Goal: Obtain resource: Download file/media

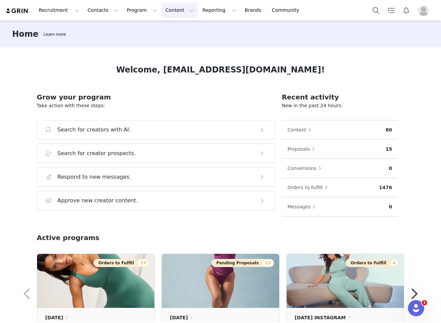
click at [168, 10] on button "Content Content" at bounding box center [179, 10] width 37 height 15
click at [170, 33] on p "Creator Content" at bounding box center [175, 29] width 38 height 7
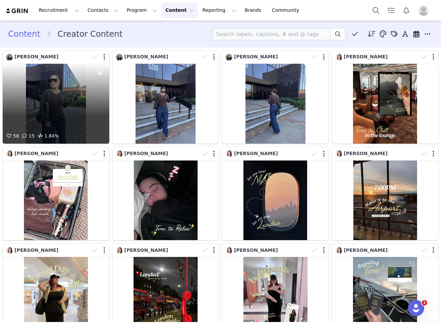
click at [57, 108] on div "58 15 1.84%" at bounding box center [56, 104] width 106 height 80
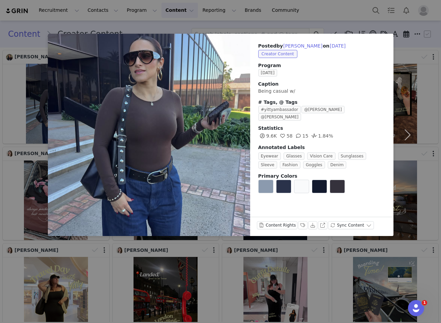
click at [231, 126] on div at bounding box center [149, 135] width 202 height 202
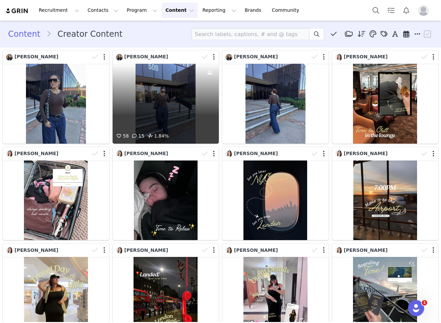
click at [158, 92] on div "58 15 1.84%" at bounding box center [166, 104] width 106 height 80
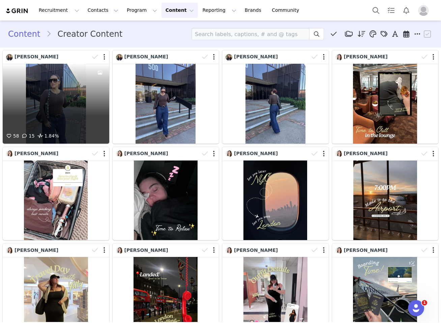
click at [102, 58] on div at bounding box center [100, 57] width 20 height 10
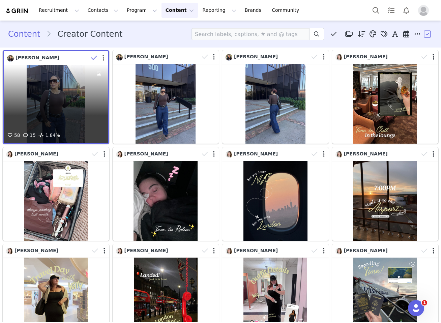
click at [103, 60] on button "button" at bounding box center [103, 58] width 2 height 7
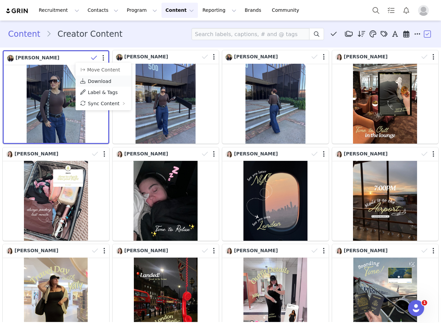
click at [101, 82] on span "Download" at bounding box center [100, 81] width 24 height 5
click at [134, 39] on div "Content Creator Content Media Library (26692) NN Great Content (69) Soft Rib (6…" at bounding box center [220, 34] width 425 height 12
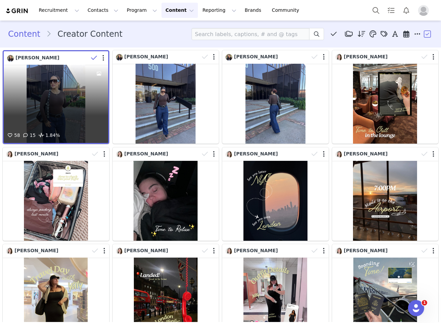
click at [64, 102] on div "58 15 1.84%" at bounding box center [56, 104] width 104 height 78
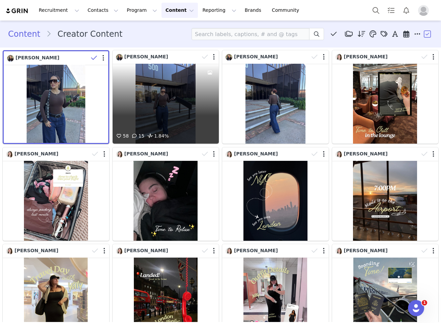
click at [163, 74] on div "58 15 1.84%" at bounding box center [166, 104] width 106 height 80
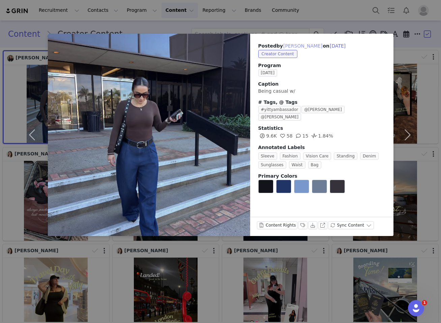
click at [310, 46] on button "[PERSON_NAME]" at bounding box center [303, 46] width 40 height 8
type input "[PERSON_NAME]"
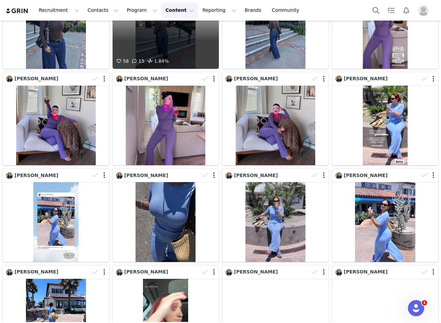
scroll to position [166, 0]
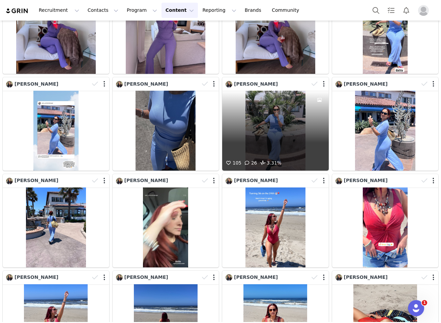
click at [322, 84] on div at bounding box center [319, 84] width 20 height 10
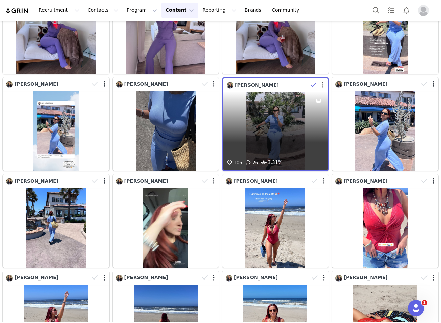
click at [322, 84] on button "button" at bounding box center [323, 85] width 2 height 7
click at [267, 86] on span "[PERSON_NAME]" at bounding box center [257, 84] width 44 height 5
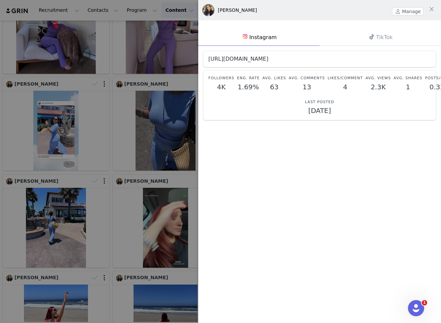
click at [268, 59] on link "[URL][DOMAIN_NAME]" at bounding box center [238, 59] width 60 height 6
click at [112, 171] on div at bounding box center [220, 161] width 441 height 323
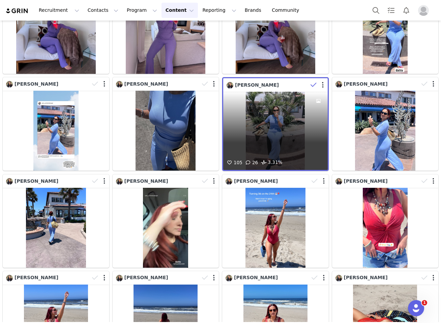
click at [279, 88] on div "[PERSON_NAME]" at bounding box center [252, 85] width 52 height 7
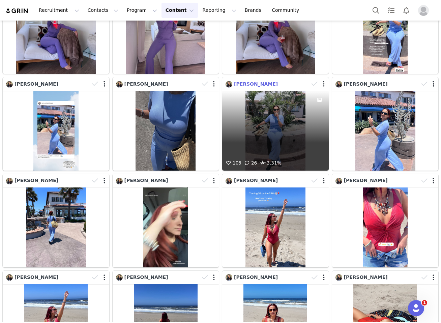
click at [278, 84] on span "[PERSON_NAME]" at bounding box center [256, 83] width 44 height 5
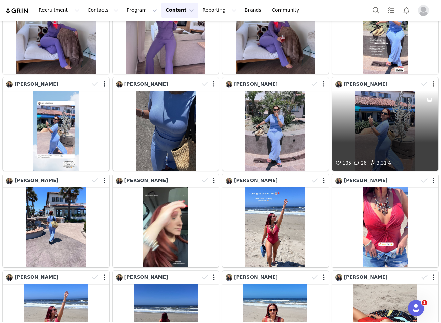
click at [433, 83] on button "button" at bounding box center [433, 84] width 2 height 7
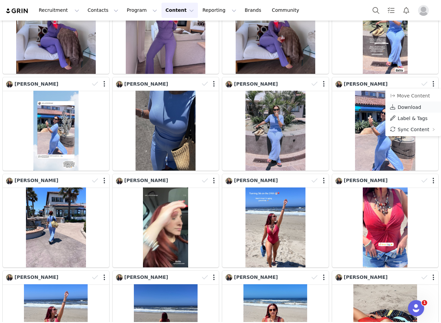
click at [415, 106] on span "Download" at bounding box center [409, 106] width 24 height 5
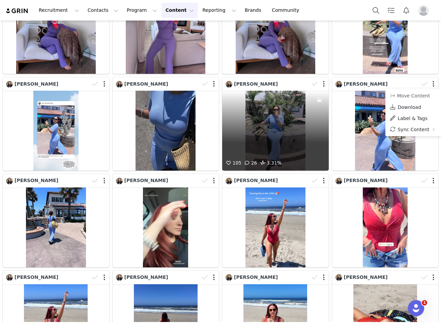
scroll to position [0, 0]
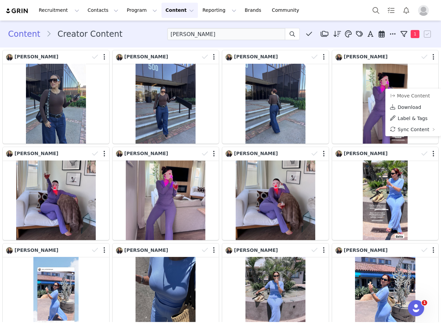
click at [194, 45] on section "Content Creator Content [PERSON_NAME] Media Library (26692) NN Great Content (6…" at bounding box center [220, 34] width 441 height 27
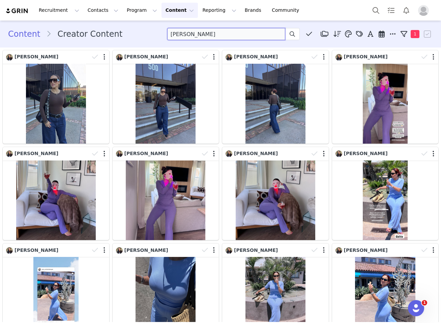
drag, startPoint x: 273, startPoint y: 33, endPoint x: 145, endPoint y: 32, distance: 127.7
click at [146, 33] on div "Content Creator Content [PERSON_NAME] Media Library (26692) NN Great Content (6…" at bounding box center [220, 34] width 425 height 12
click at [162, 8] on button "Content Content" at bounding box center [179, 10] width 37 height 15
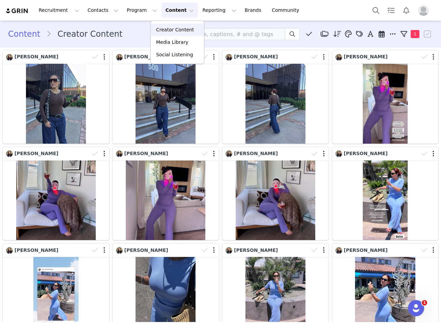
click at [166, 35] on link "Creator Content" at bounding box center [177, 30] width 53 height 12
click at [169, 13] on button "Content Content" at bounding box center [179, 10] width 37 height 15
click at [169, 27] on p "Creator Content" at bounding box center [175, 29] width 38 height 7
click at [180, 34] on input at bounding box center [226, 34] width 118 height 12
click at [297, 34] on button at bounding box center [292, 34] width 15 height 12
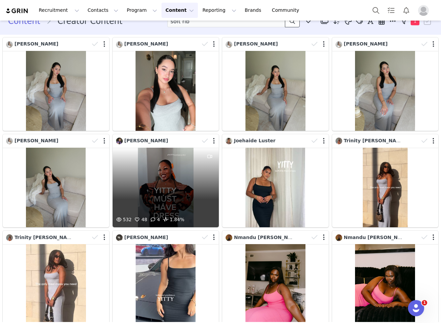
scroll to position [6, 0]
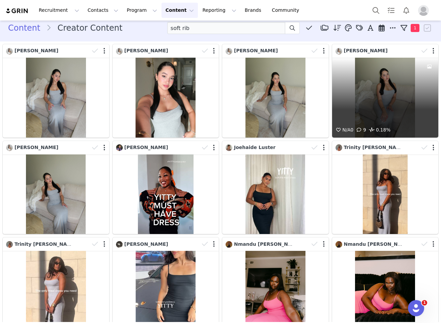
click at [434, 53] on div at bounding box center [429, 51] width 20 height 10
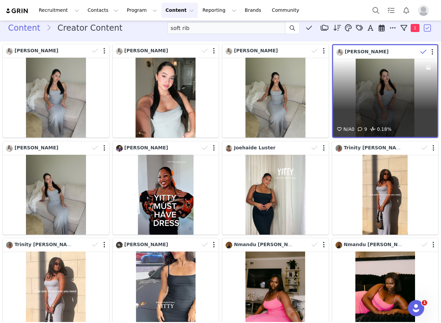
click at [433, 52] on div at bounding box center [428, 52] width 20 height 10
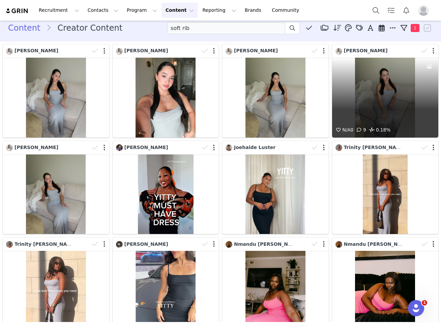
click at [431, 52] on div at bounding box center [429, 51] width 20 height 10
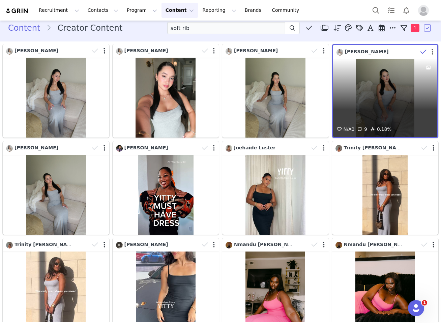
click at [432, 53] on button "button" at bounding box center [432, 52] width 2 height 7
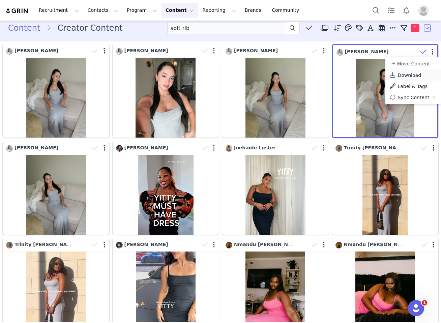
click at [418, 75] on span "Download" at bounding box center [409, 74] width 24 height 5
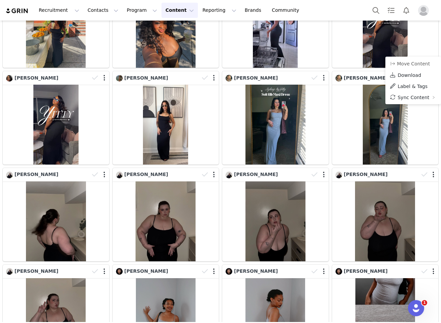
scroll to position [2904, 0]
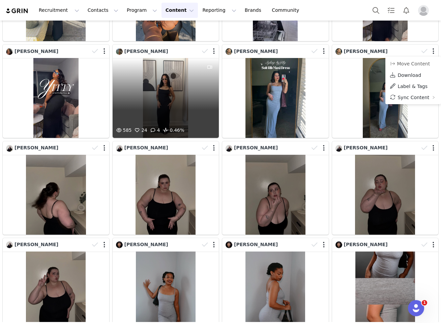
click at [168, 70] on div "585 24 4 0.46%" at bounding box center [166, 98] width 106 height 80
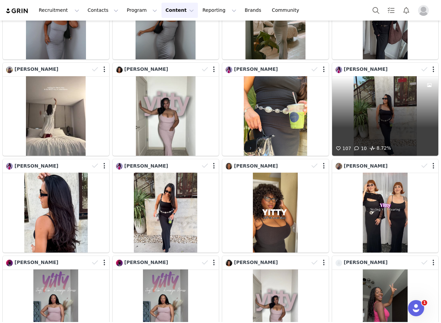
scroll to position [3257, 0]
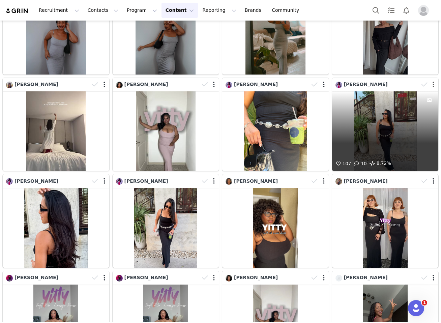
click at [433, 84] on button "button" at bounding box center [433, 84] width 2 height 7
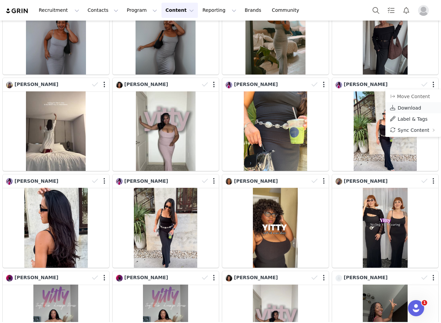
click at [413, 110] on span "Download" at bounding box center [409, 107] width 24 height 5
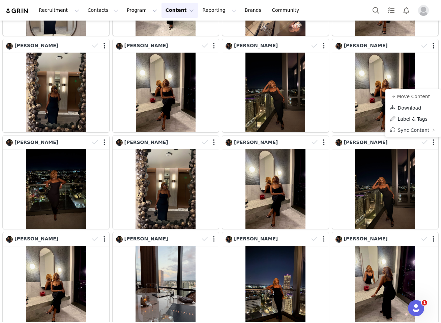
scroll to position [0, 0]
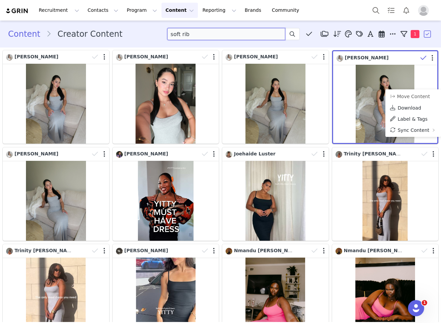
click at [212, 38] on input "soft rib" at bounding box center [226, 34] width 118 height 12
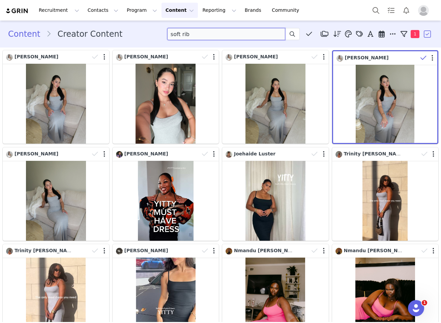
click at [212, 38] on input "soft rib" at bounding box center [226, 34] width 118 height 12
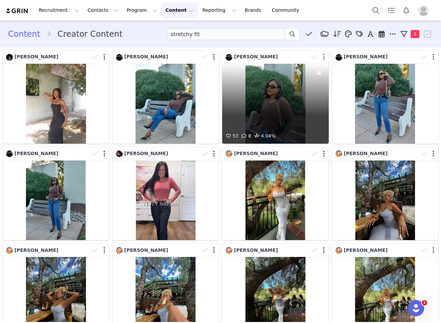
click at [323, 58] on button "button" at bounding box center [324, 57] width 2 height 7
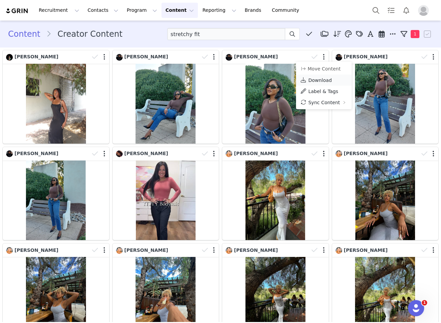
click at [316, 80] on span "Download" at bounding box center [320, 80] width 24 height 5
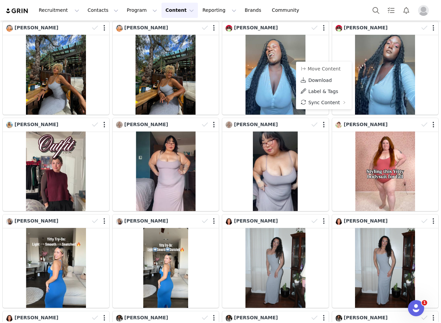
scroll to position [357, 0]
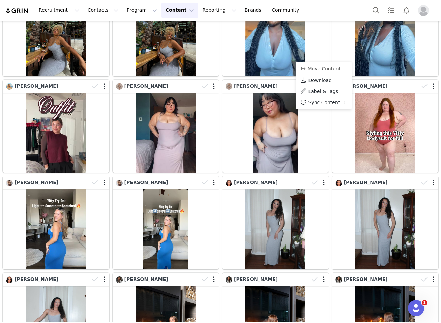
click at [220, 174] on div "[PERSON_NAME]" at bounding box center [275, 222] width 110 height 97
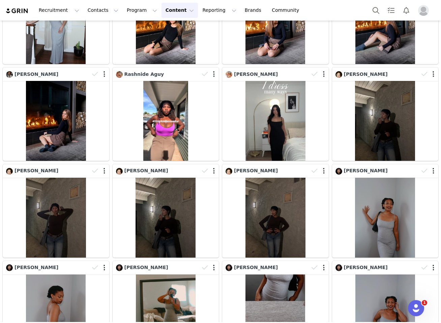
scroll to position [659, 0]
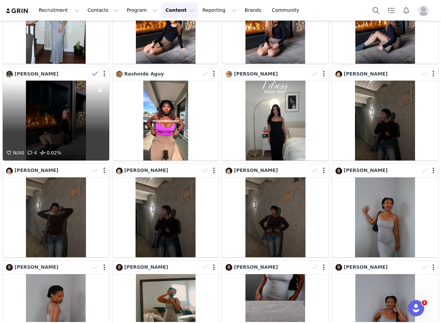
click at [68, 102] on div "N/A 0 4 0.02%" at bounding box center [56, 121] width 106 height 80
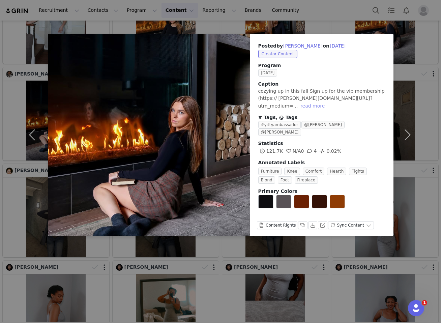
click at [327, 102] on button "read more" at bounding box center [313, 106] width 30 height 8
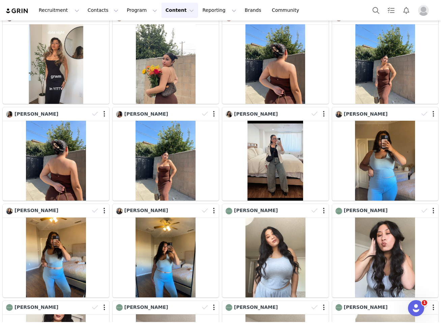
scroll to position [1022, 0]
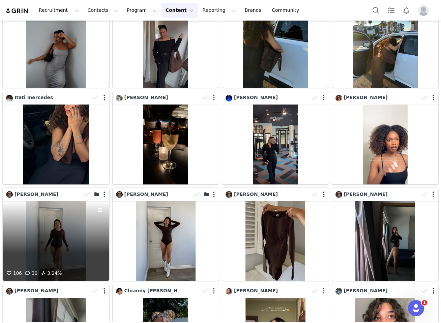
click at [62, 223] on div "106 30 3.24%" at bounding box center [56, 241] width 106 height 80
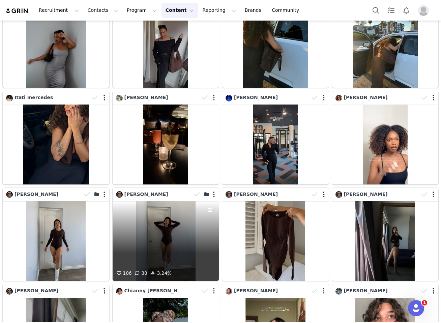
click at [173, 220] on div "106 30 3.24%" at bounding box center [166, 241] width 106 height 80
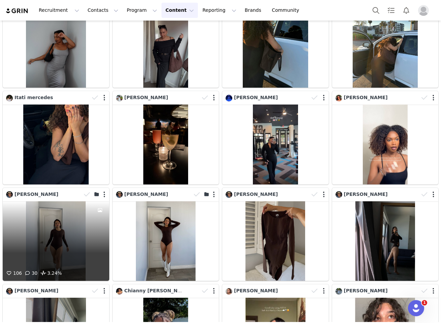
click at [79, 228] on div "106 30 3.24%" at bounding box center [56, 241] width 106 height 80
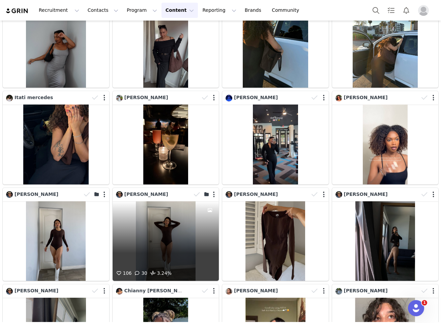
click at [167, 228] on div "106 30 3.24%" at bounding box center [166, 241] width 106 height 80
click at [214, 196] on button "button" at bounding box center [214, 194] width 2 height 7
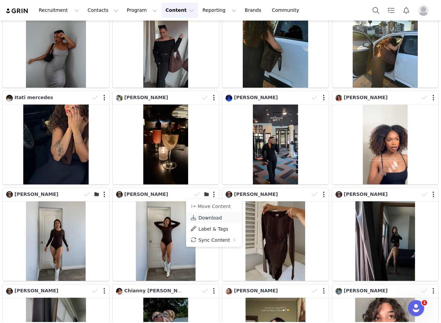
click at [209, 219] on span "Download" at bounding box center [210, 217] width 24 height 5
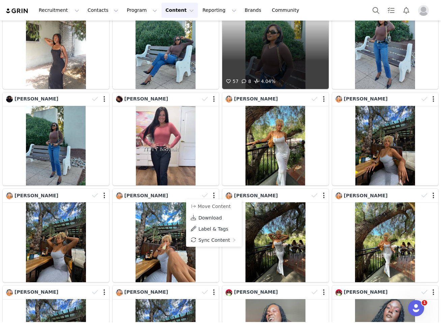
scroll to position [0, 0]
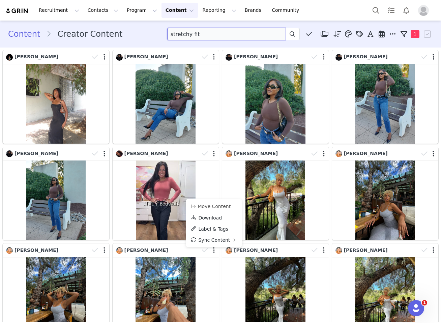
click at [190, 35] on input "stretchy fit" at bounding box center [226, 34] width 118 height 12
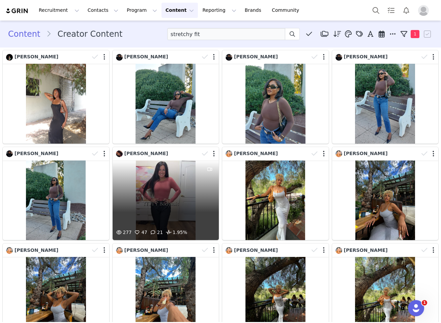
click at [170, 185] on div "277 47 21 1.95%" at bounding box center [166, 200] width 106 height 80
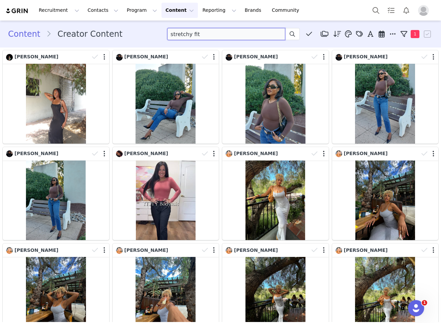
click at [193, 33] on input "stretchy fit" at bounding box center [226, 34] width 118 height 12
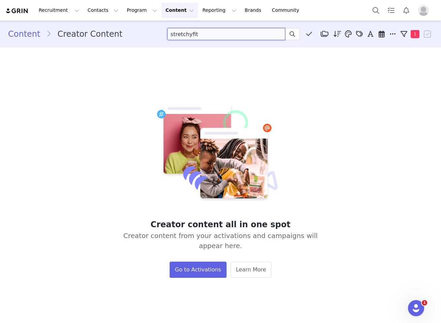
click at [276, 34] on input "stretchyfit" at bounding box center [226, 34] width 118 height 12
type input "nearly naked"
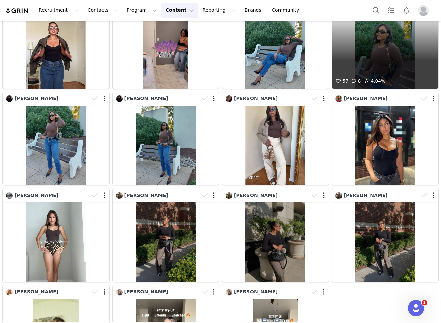
scroll to position [67, 0]
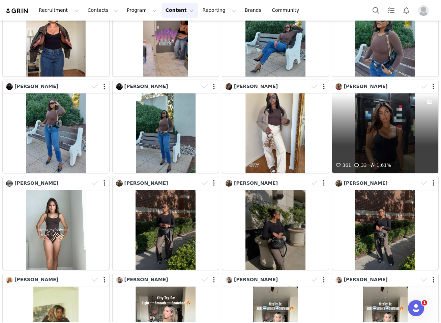
click at [432, 86] on div at bounding box center [429, 87] width 20 height 10
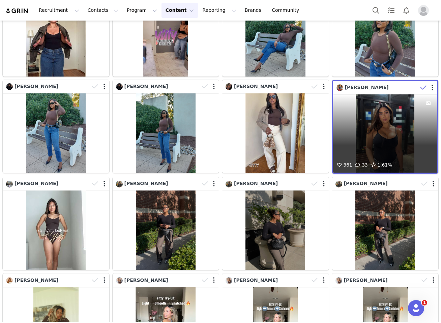
click at [431, 88] on div at bounding box center [428, 88] width 20 height 10
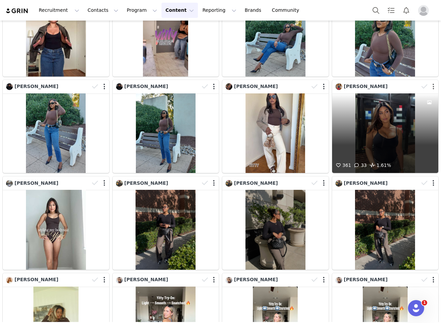
click at [433, 86] on button "button" at bounding box center [433, 86] width 2 height 7
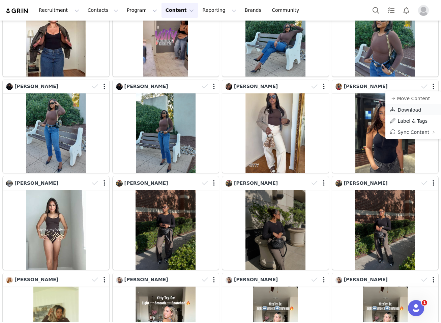
click at [420, 108] on link "Download" at bounding box center [413, 109] width 56 height 11
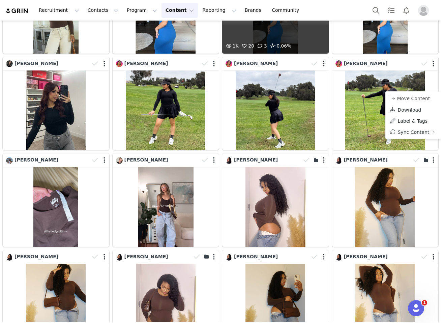
scroll to position [380, 0]
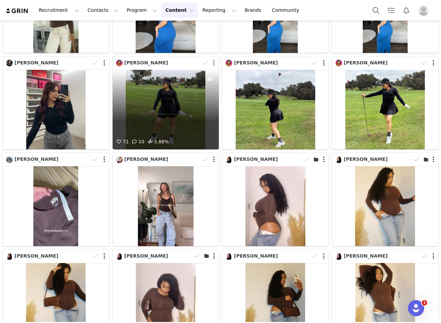
click at [214, 64] on button "button" at bounding box center [214, 63] width 2 height 7
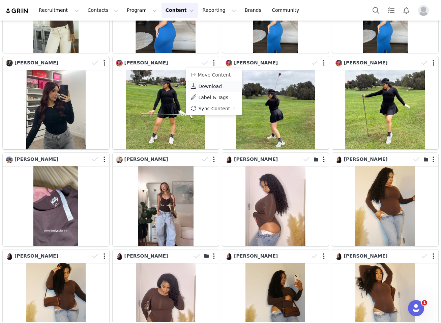
click at [212, 89] on link "Download" at bounding box center [214, 86] width 56 height 11
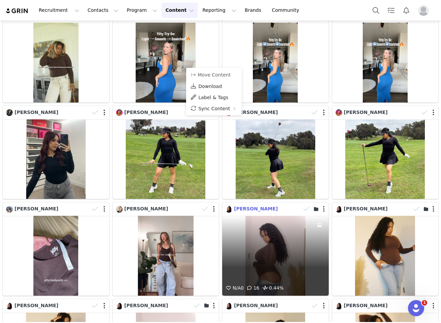
scroll to position [305, 0]
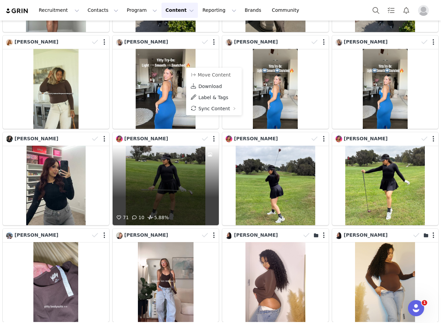
click at [166, 142] on div "[PERSON_NAME]" at bounding box center [158, 138] width 84 height 7
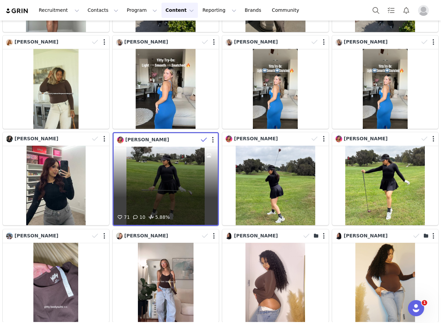
click at [163, 137] on div "[PERSON_NAME]" at bounding box center [158, 139] width 82 height 7
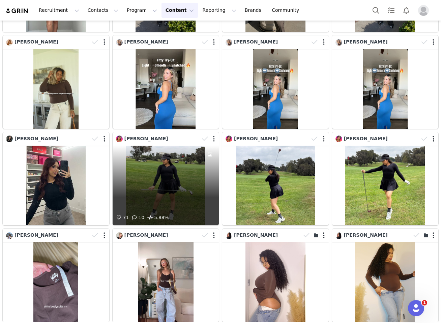
click at [212, 139] on div at bounding box center [209, 139] width 20 height 10
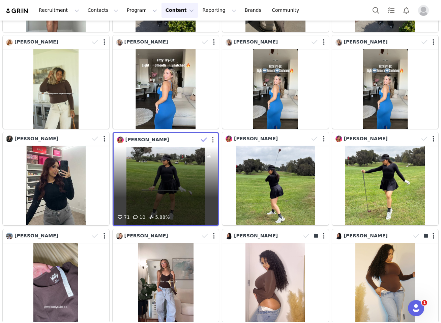
click at [212, 139] on button "button" at bounding box center [213, 139] width 2 height 7
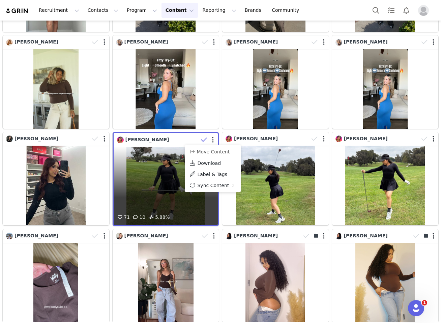
click at [163, 142] on div "[PERSON_NAME]" at bounding box center [158, 139] width 82 height 7
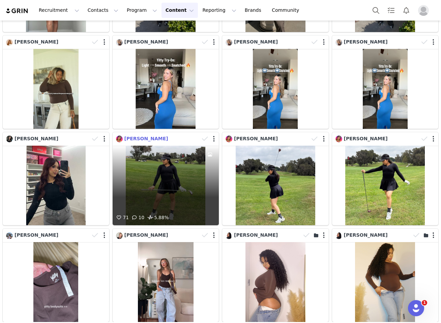
click at [144, 136] on span "[PERSON_NAME]" at bounding box center [146, 138] width 44 height 5
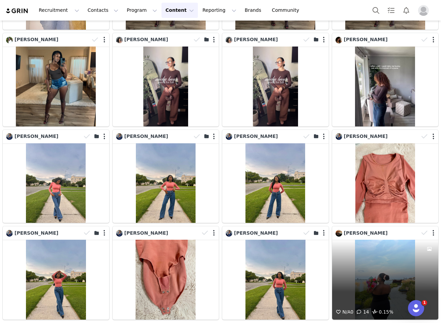
scroll to position [793, 0]
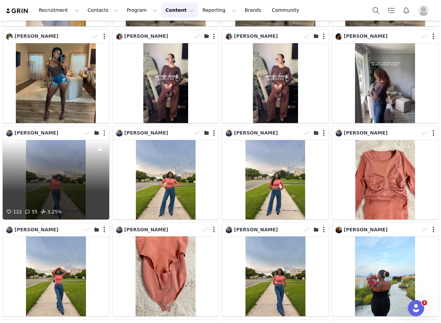
click at [104, 132] on button "button" at bounding box center [104, 133] width 2 height 7
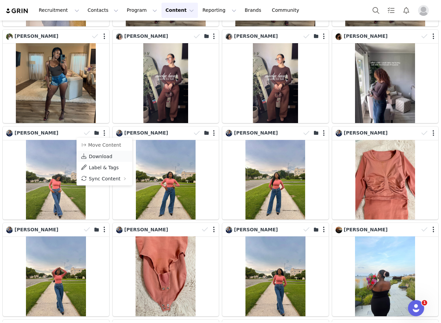
click at [104, 155] on span "Download" at bounding box center [101, 156] width 24 height 5
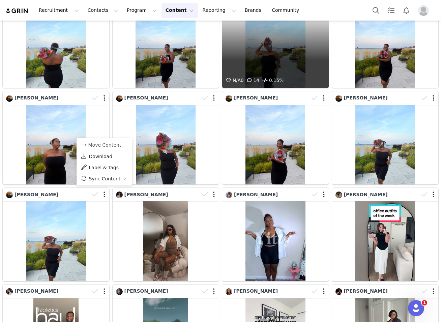
scroll to position [1383, 0]
